Goal: Task Accomplishment & Management: Manage account settings

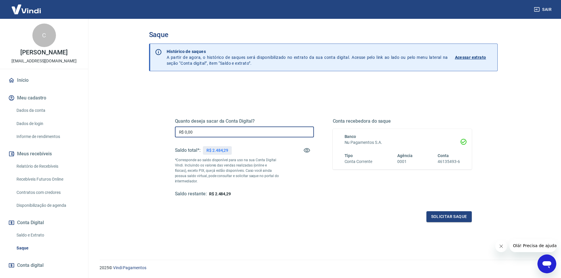
click at [215, 131] on input "R$ 0,00" at bounding box center [244, 132] width 139 height 11
type input "R$ 2.484,29"
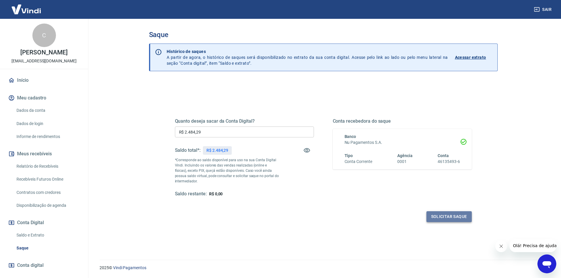
click at [440, 217] on button "Solicitar saque" at bounding box center [449, 217] width 45 height 11
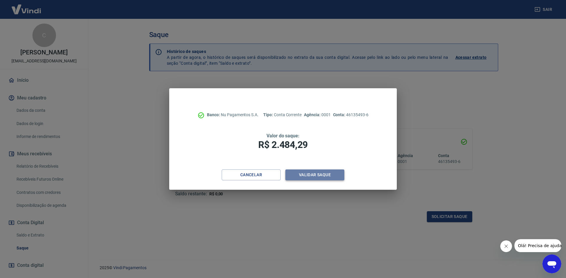
click at [324, 173] on button "Validar saque" at bounding box center [314, 175] width 59 height 11
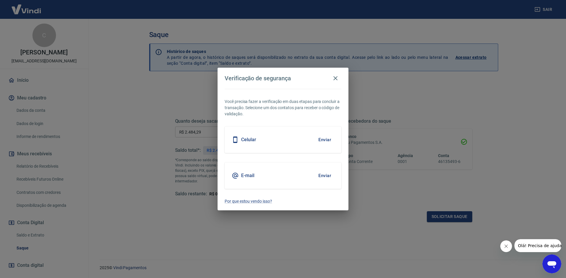
click at [321, 176] on button "Enviar" at bounding box center [324, 176] width 19 height 12
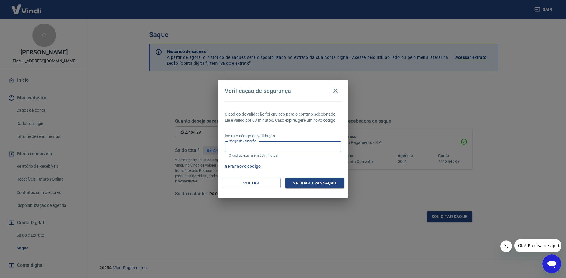
drag, startPoint x: 306, startPoint y: 148, endPoint x: 302, endPoint y: 149, distance: 3.6
click at [306, 148] on input "Código de validação" at bounding box center [283, 147] width 117 height 11
type input "869094"
click at [315, 183] on button "Validar transação" at bounding box center [314, 183] width 59 height 11
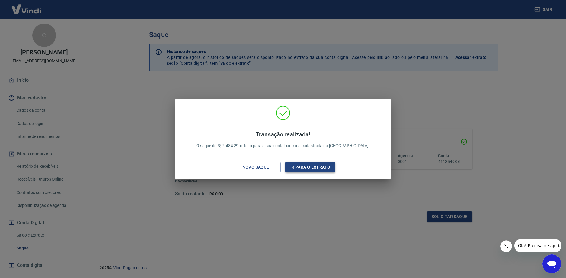
click at [304, 163] on div "Transação realizada! O saque de R$ 2.484,29 foi feito para a sua conta bancária…" at bounding box center [283, 141] width 206 height 70
click at [304, 163] on button "Ir para o extrato" at bounding box center [310, 167] width 50 height 11
